Goal: Information Seeking & Learning: Compare options

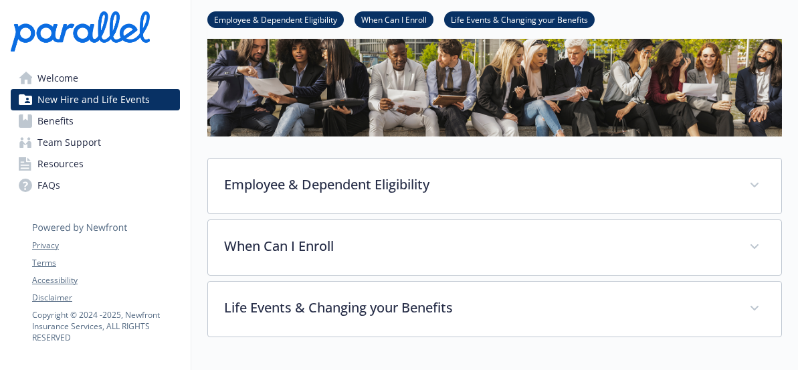
scroll to position [94, 9]
click at [64, 118] on link "Benefits" at bounding box center [95, 120] width 169 height 21
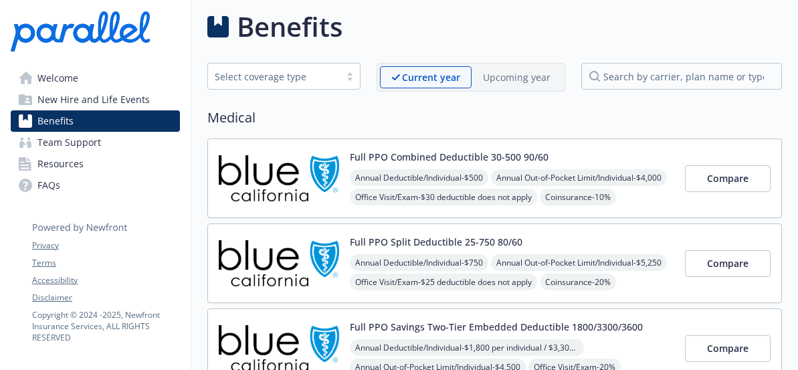
scroll to position [94, 9]
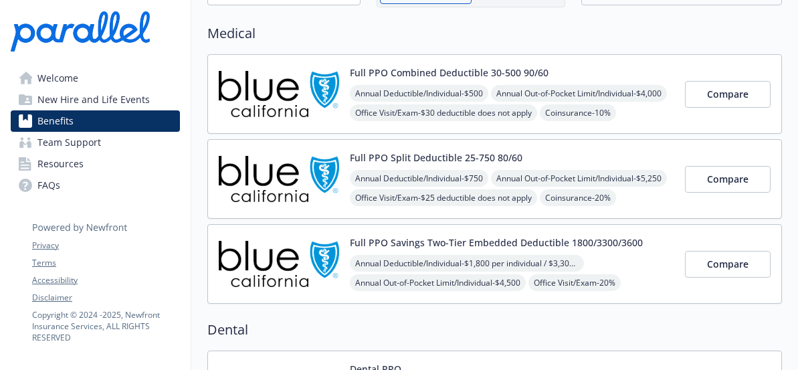
click at [66, 138] on span "Team Support" at bounding box center [69, 142] width 64 height 21
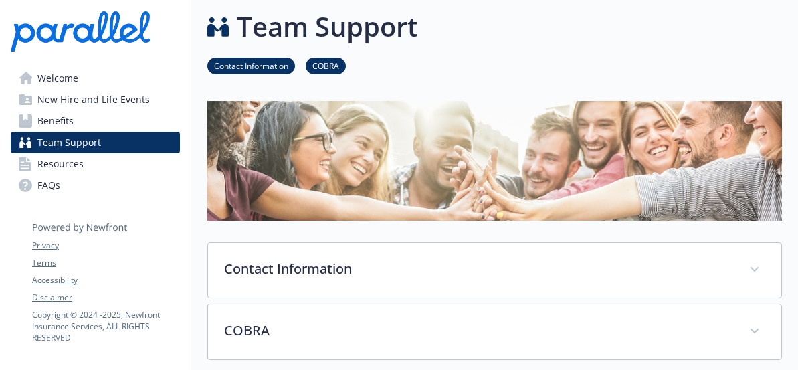
scroll to position [94, 9]
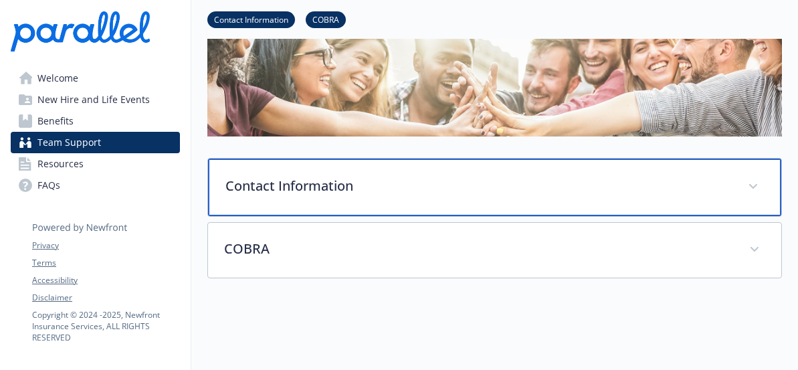
click at [299, 181] on p "Contact Information" at bounding box center [479, 186] width 507 height 20
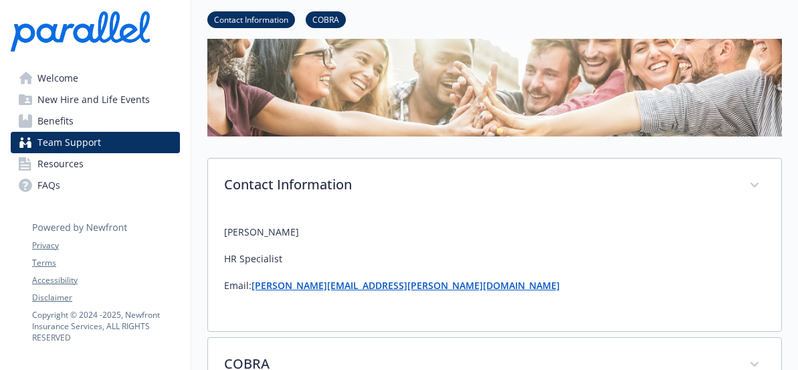
click at [287, 288] on strong "[PERSON_NAME][EMAIL_ADDRESS][PERSON_NAME][DOMAIN_NAME]" at bounding box center [406, 285] width 309 height 13
click at [73, 168] on link "Resources" at bounding box center [95, 163] width 169 height 21
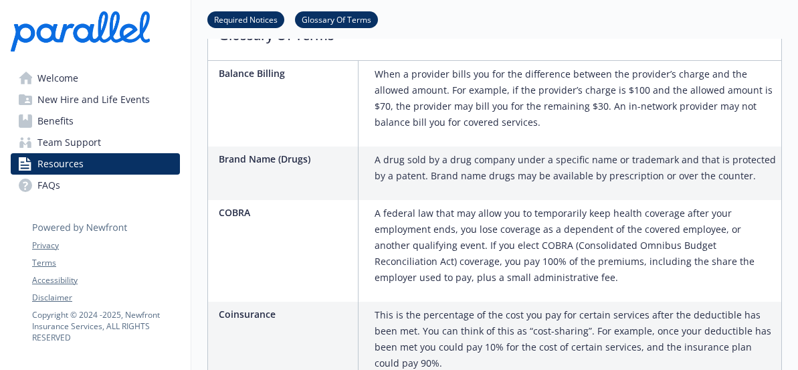
scroll to position [630, 9]
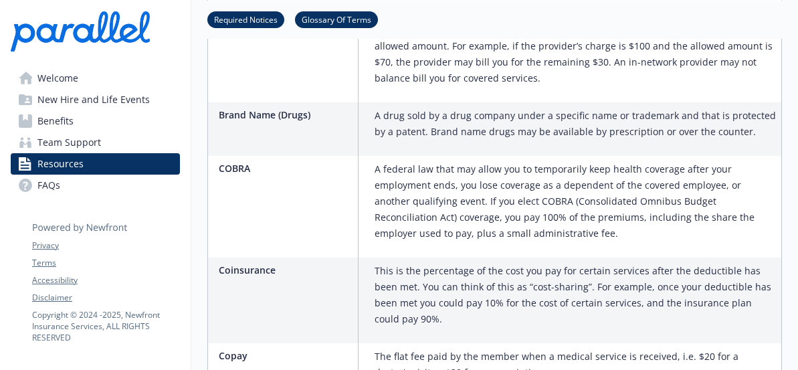
click at [795, 361] on div "Skip to main content Welcome New Hire and Life Events Benefits Team Support Res…" at bounding box center [399, 185] width 798 height 369
click at [794, 369] on html "Skip to main content Welcome New Hire and Life Events Benefits Team Support Res…" at bounding box center [399, 185] width 798 height 370
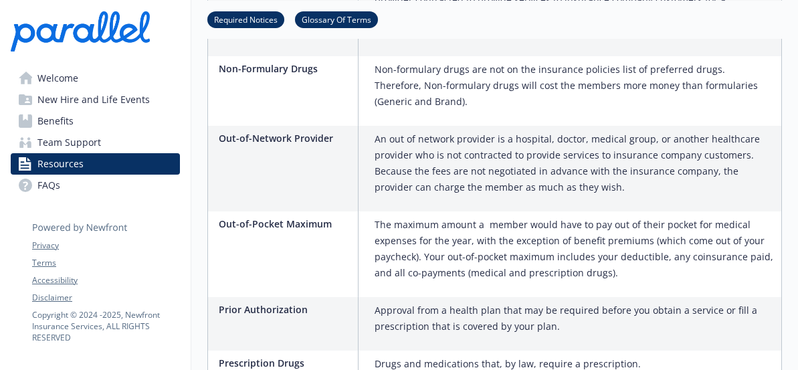
scroll to position [1754, 9]
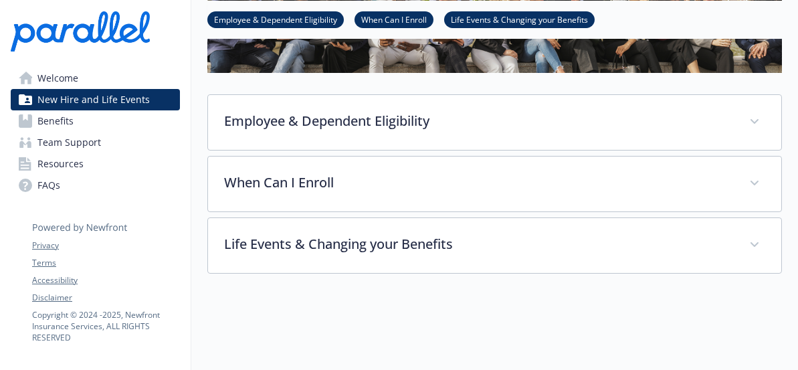
scroll to position [166, 0]
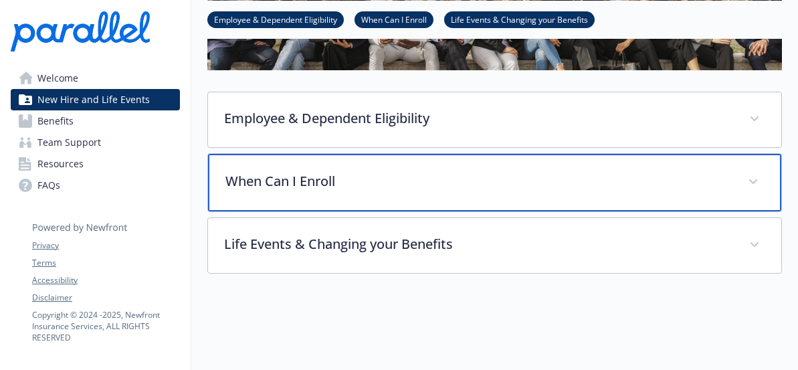
click at [325, 173] on p "When Can I Enroll" at bounding box center [479, 181] width 507 height 20
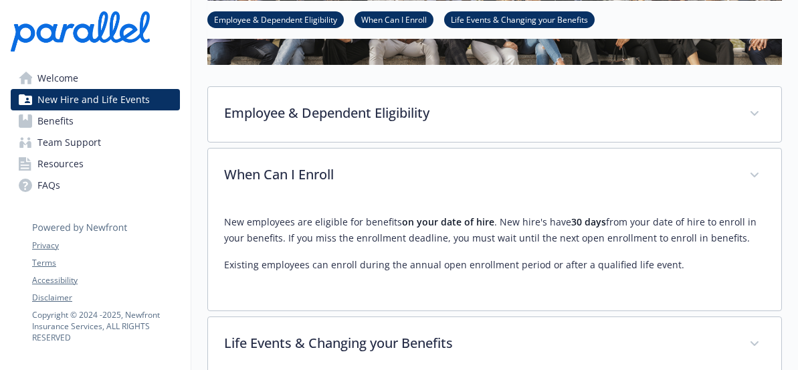
click at [61, 124] on span "Benefits" at bounding box center [55, 120] width 36 height 21
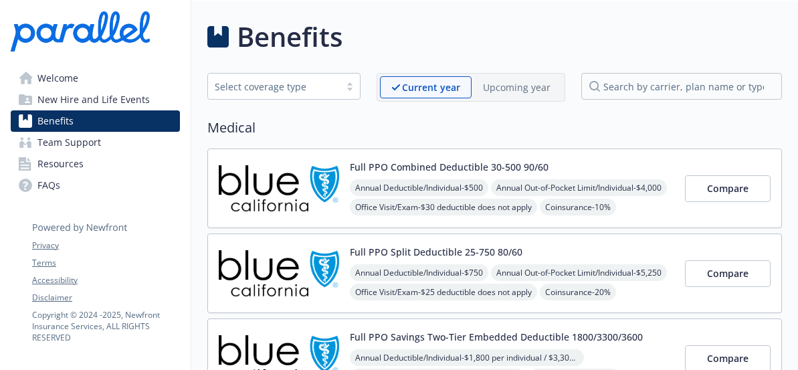
click at [353, 89] on div at bounding box center [350, 86] width 20 height 11
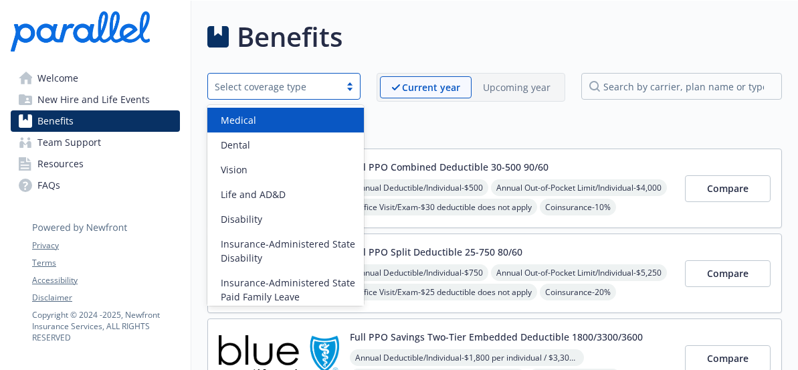
click at [459, 41] on div "Benefits" at bounding box center [494, 37] width 575 height 40
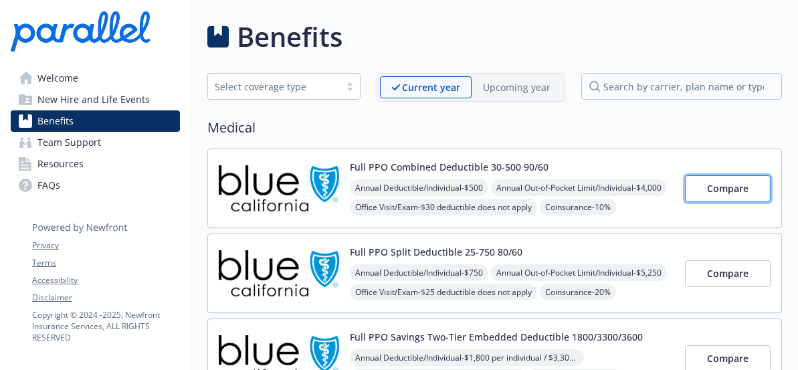
click at [712, 193] on button "Compare" at bounding box center [728, 188] width 86 height 27
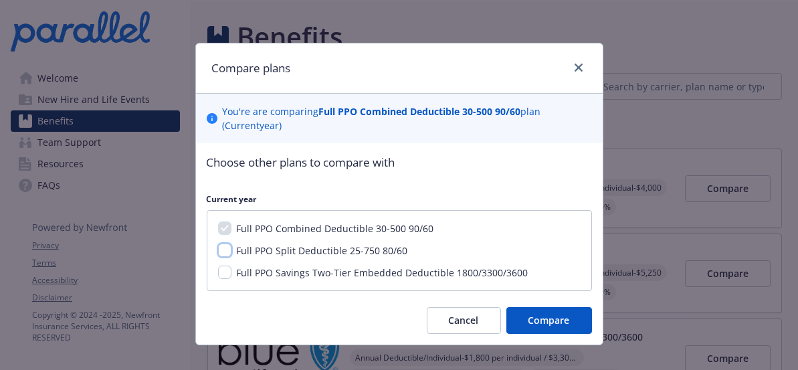
click at [219, 249] on input "Full PPO Split Deductible 25-750 80/60" at bounding box center [224, 250] width 13 height 13
checkbox input "true"
click at [220, 271] on input "Full PPO Savings Two-Tier Embedded Deductible 1800/3300/3600" at bounding box center [224, 272] width 13 height 13
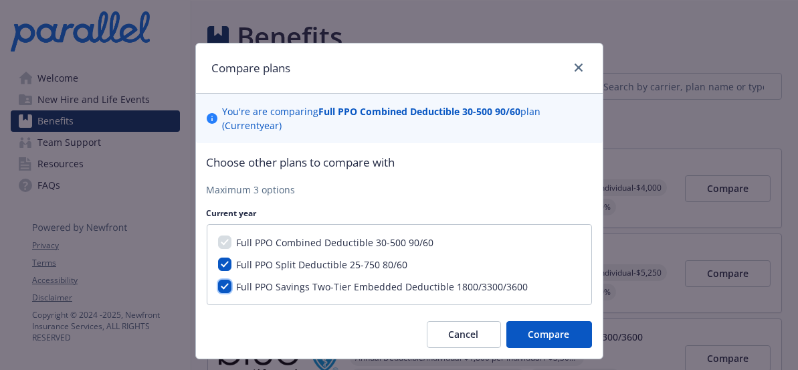
click at [220, 285] on input "Full PPO Savings Two-Tier Embedded Deductible 1800/3300/3600" at bounding box center [224, 286] width 13 height 13
checkbox input "false"
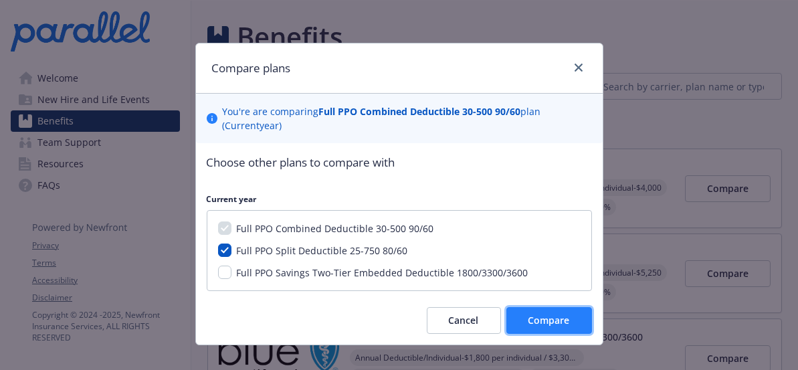
click at [532, 314] on span "Compare" at bounding box center [549, 320] width 41 height 13
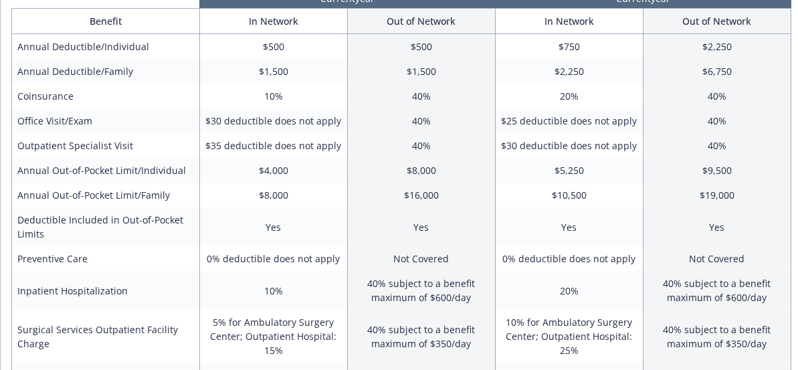
scroll to position [104, 0]
